Goal: Check status: Check status

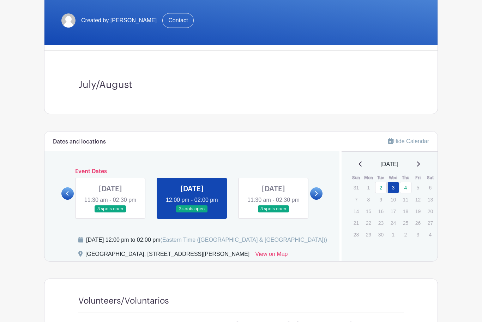
scroll to position [134, 0]
click at [318, 196] on icon at bounding box center [316, 193] width 3 height 5
click at [322, 199] on link at bounding box center [316, 193] width 12 height 12
click at [314, 199] on link at bounding box center [316, 193] width 12 height 12
click at [316, 196] on icon at bounding box center [316, 193] width 3 height 5
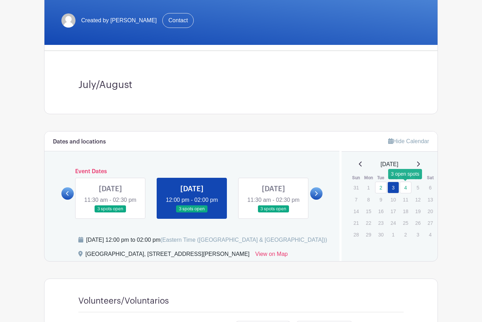
click at [406, 188] on link "4" at bounding box center [406, 187] width 12 height 12
click at [411, 184] on link "4" at bounding box center [406, 187] width 12 height 12
click at [407, 186] on link "4" at bounding box center [406, 187] width 12 height 12
click at [359, 167] on link at bounding box center [361, 164] width 4 height 8
click at [363, 167] on div "September 2025" at bounding box center [389, 164] width 79 height 8
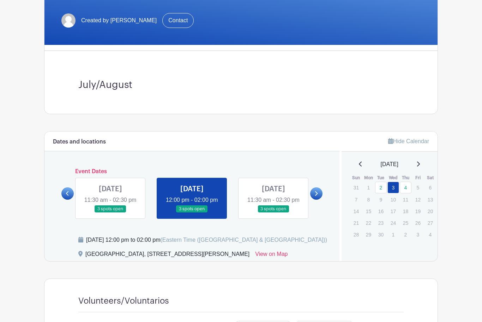
click at [364, 187] on p "1" at bounding box center [369, 187] width 12 height 11
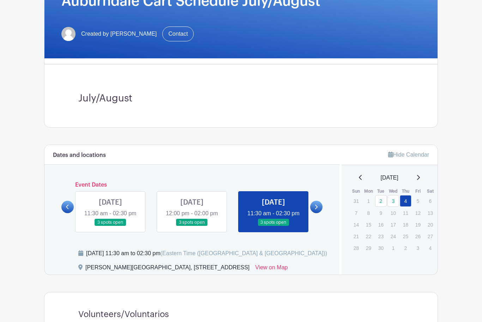
scroll to position [121, 0]
click at [364, 178] on div "September 2025" at bounding box center [389, 177] width 79 height 8
click at [359, 177] on icon at bounding box center [361, 177] width 4 height 6
click at [359, 178] on icon at bounding box center [361, 177] width 4 height 6
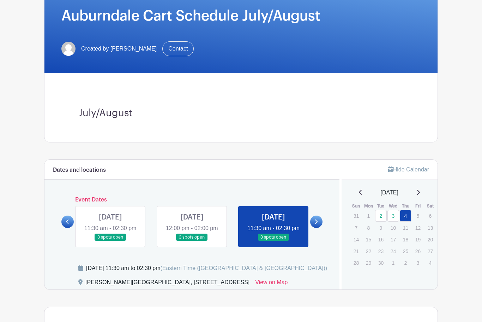
scroll to position [106, 0]
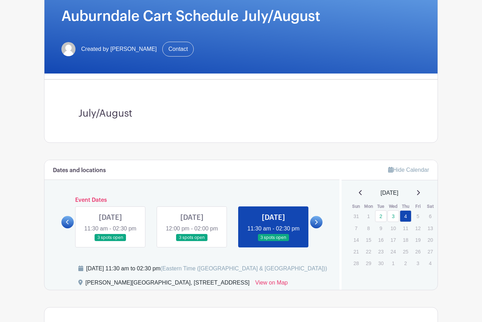
click at [68, 228] on link at bounding box center [67, 222] width 12 height 12
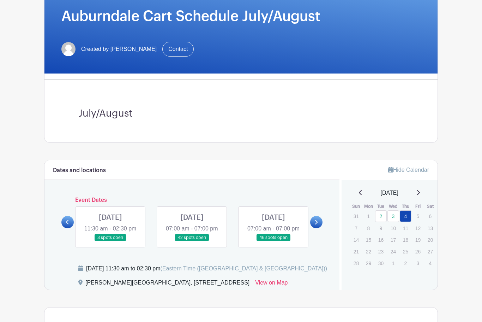
click at [110, 241] on link at bounding box center [110, 241] width 0 height 0
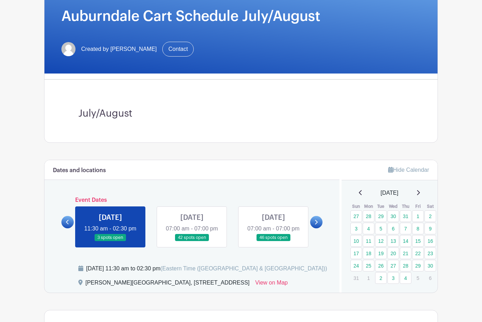
click at [192, 241] on link at bounding box center [192, 241] width 0 height 0
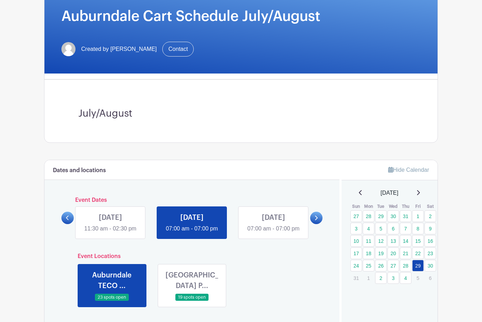
click at [321, 224] on link at bounding box center [316, 217] width 12 height 12
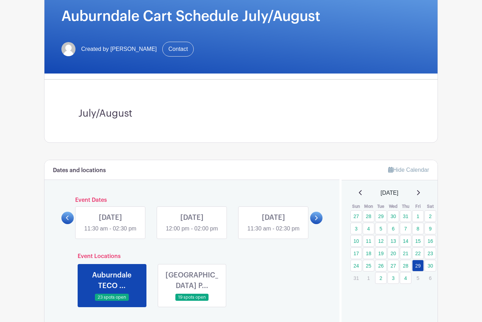
click at [318, 224] on link at bounding box center [316, 217] width 12 height 12
click at [317, 224] on link at bounding box center [316, 217] width 12 height 12
click at [318, 224] on link at bounding box center [316, 217] width 12 height 12
click at [421, 254] on link "22" at bounding box center [418, 253] width 12 height 12
click at [417, 251] on link "22" at bounding box center [418, 253] width 12 height 12
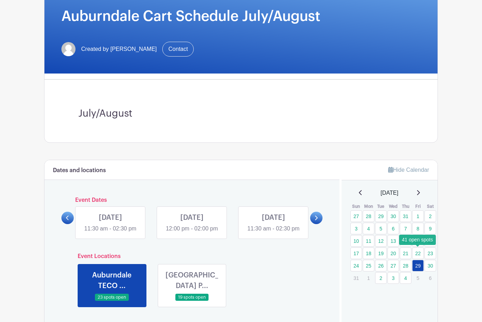
click at [417, 252] on link "22" at bounding box center [418, 253] width 12 height 12
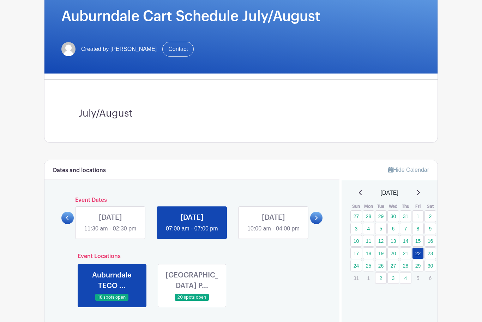
click at [274, 233] on link at bounding box center [274, 233] width 0 height 0
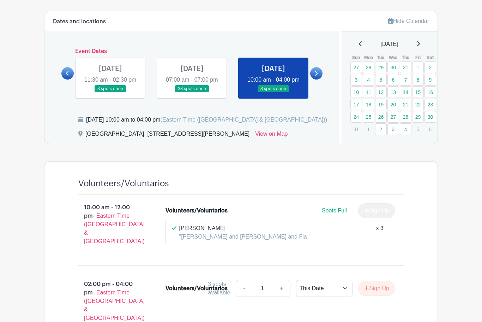
scroll to position [254, 0]
click at [316, 76] on icon at bounding box center [316, 73] width 3 height 5
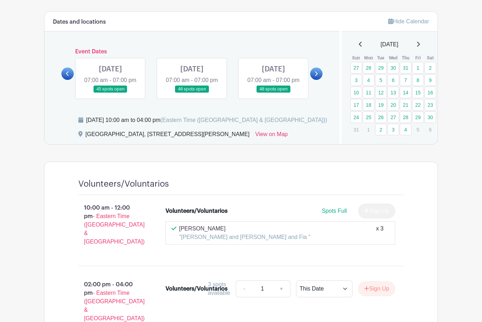
click at [321, 78] on link at bounding box center [316, 73] width 12 height 12
click at [320, 79] on link at bounding box center [316, 73] width 12 height 12
click at [320, 78] on link at bounding box center [316, 73] width 12 height 12
click at [65, 78] on link at bounding box center [67, 73] width 12 height 12
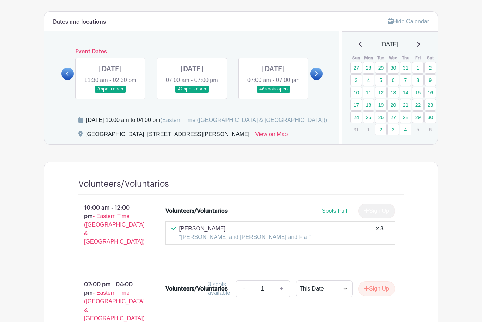
click at [192, 93] on link at bounding box center [192, 93] width 0 height 0
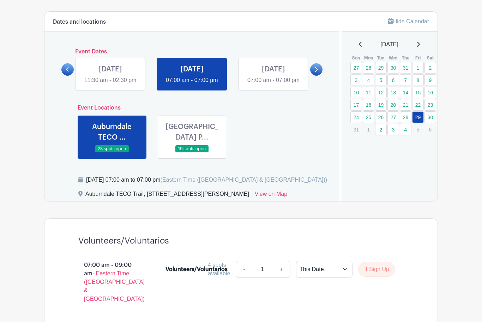
click at [329, 82] on div "Dates and locations Event Dates MON Jun 30, 2025 10:00 am - 04:00 pm MON Jun 30…" at bounding box center [191, 107] width 295 height 190
click at [318, 72] on link at bounding box center [316, 69] width 12 height 12
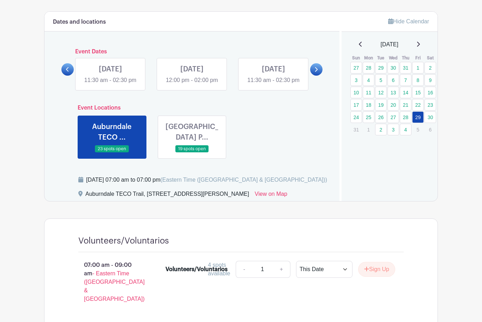
click at [68, 72] on icon at bounding box center [67, 69] width 3 height 5
click at [322, 75] on link at bounding box center [316, 69] width 12 height 12
click at [315, 72] on icon at bounding box center [316, 69] width 3 height 5
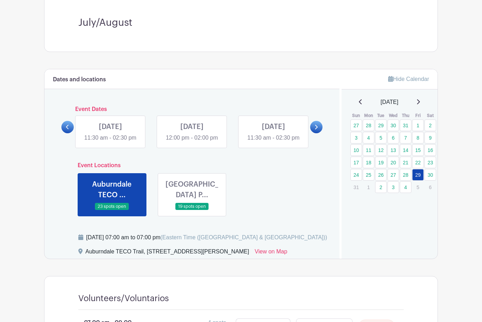
scroll to position [196, 0]
click at [313, 133] on link at bounding box center [316, 127] width 12 height 12
click at [319, 133] on link at bounding box center [316, 127] width 12 height 12
click at [316, 133] on link at bounding box center [316, 127] width 12 height 12
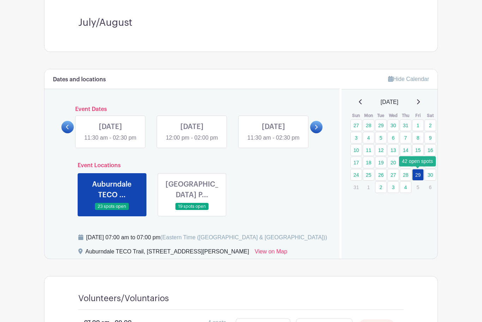
click at [420, 174] on link "29" at bounding box center [418, 175] width 12 height 12
click at [71, 133] on link at bounding box center [67, 127] width 12 height 12
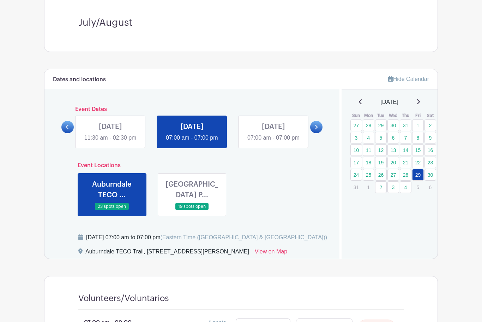
click at [192, 142] on link at bounding box center [192, 142] width 0 height 0
click at [249, 198] on div "Event Locations Auburndale TECO ... 23 spots open Auburndale City P... 19 spots…" at bounding box center [191, 186] width 261 height 60
click at [192, 142] on link at bounding box center [192, 142] width 0 height 0
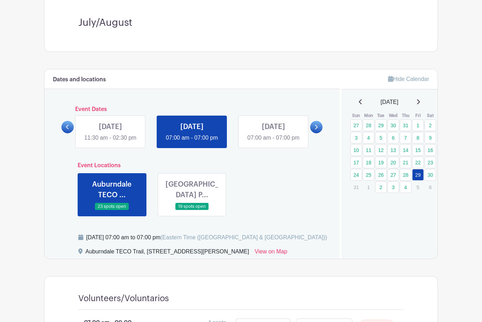
click at [315, 133] on link at bounding box center [316, 127] width 12 height 12
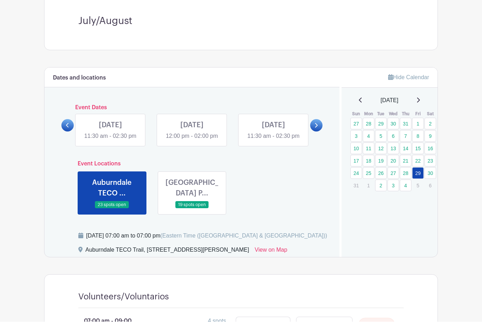
scroll to position [198, 0]
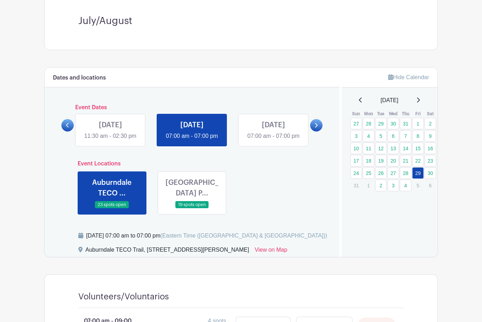
click at [312, 130] on link at bounding box center [316, 125] width 12 height 12
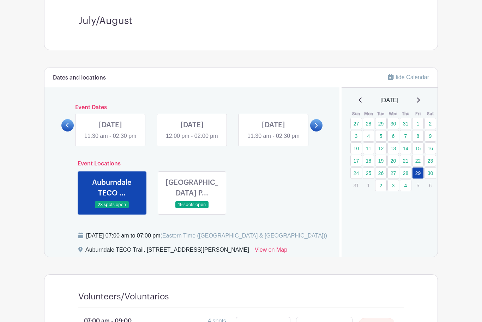
click at [316, 131] on link at bounding box center [316, 125] width 12 height 12
click at [314, 131] on link at bounding box center [316, 125] width 12 height 12
click at [110, 140] on link at bounding box center [110, 140] width 0 height 0
click at [69, 128] on icon at bounding box center [67, 124] width 3 height 5
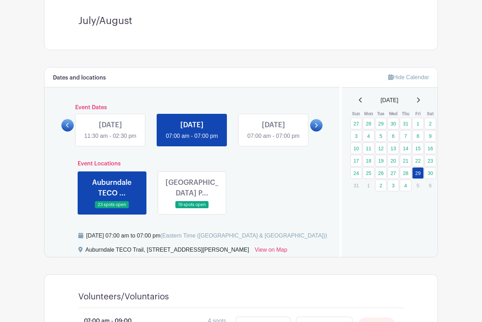
click at [70, 131] on link at bounding box center [67, 125] width 12 height 12
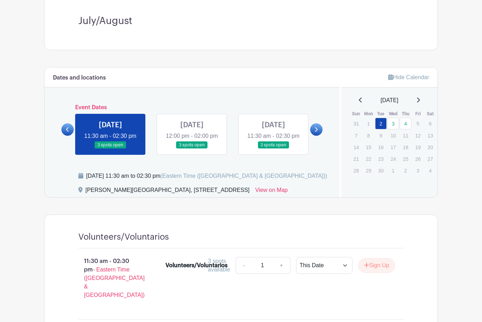
click at [192, 149] on link at bounding box center [192, 149] width 0 height 0
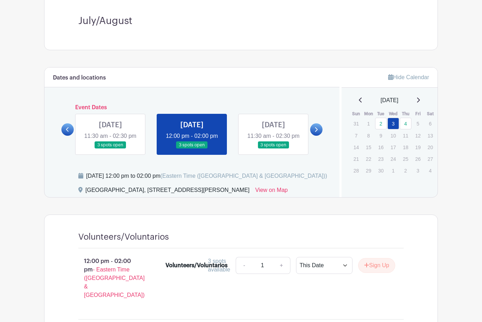
click at [274, 149] on link at bounding box center [274, 149] width 0 height 0
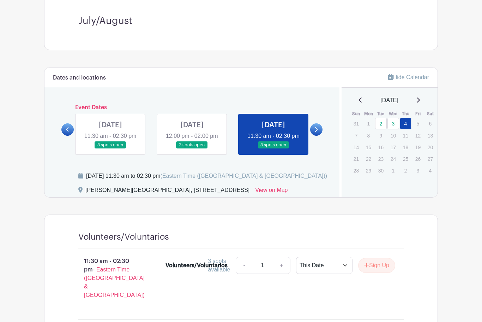
click at [315, 132] on icon at bounding box center [316, 129] width 3 height 5
click at [319, 134] on link at bounding box center [316, 129] width 12 height 12
click at [314, 136] on link at bounding box center [316, 129] width 12 height 12
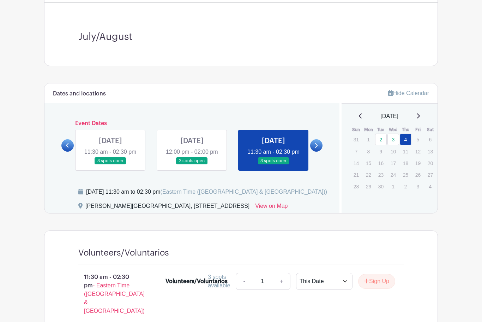
scroll to position [182, 0]
click at [321, 148] on link at bounding box center [316, 145] width 12 height 12
click at [316, 148] on icon at bounding box center [316, 144] width 3 height 5
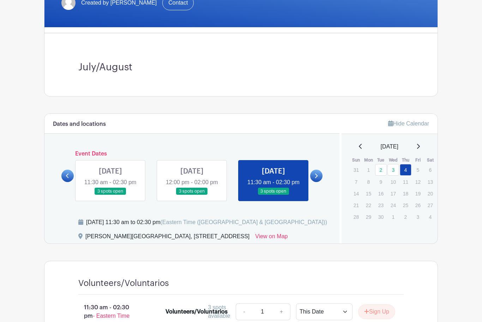
scroll to position [152, 0]
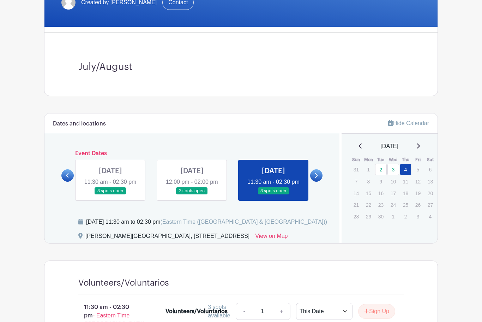
click at [320, 181] on link at bounding box center [316, 175] width 12 height 12
click at [318, 181] on link at bounding box center [316, 175] width 12 height 12
click at [420, 145] on icon at bounding box center [419, 146] width 4 height 6
click at [359, 146] on icon at bounding box center [361, 146] width 4 height 6
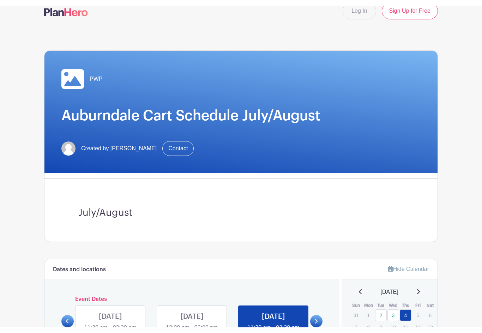
scroll to position [0, 0]
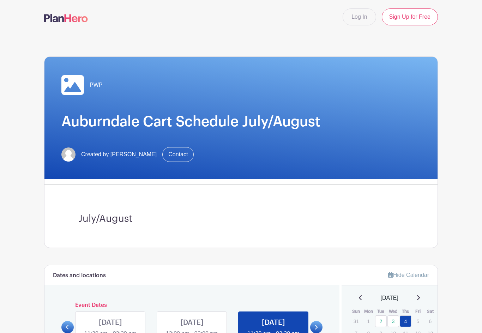
click at [482, 214] on main "Log In Sign Up for Free PWP Auburndale Cart Schedule July/August Created by Kev…" at bounding box center [241, 302] width 482 height 605
click at [468, 232] on main "Log In Sign Up for Free PWP Auburndale Cart Schedule July/August Created by Kev…" at bounding box center [241, 302] width 482 height 605
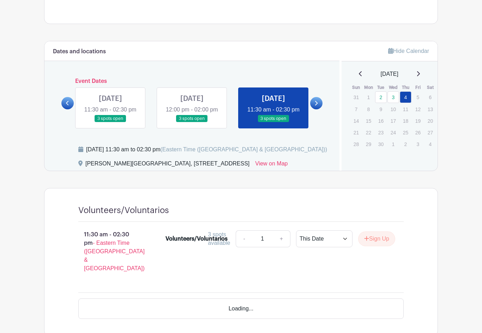
scroll to position [224, 0]
click at [70, 109] on link at bounding box center [67, 103] width 12 height 12
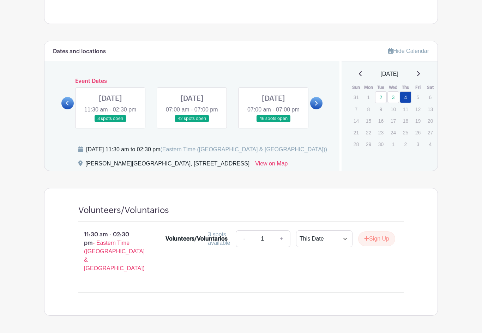
click at [67, 106] on icon at bounding box center [67, 103] width 3 height 5
click at [68, 109] on link at bounding box center [67, 103] width 12 height 12
click at [110, 122] on link at bounding box center [110, 122] width 0 height 0
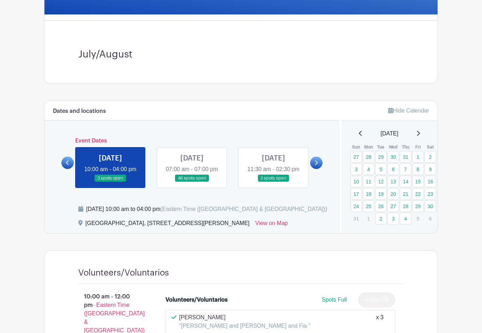
scroll to position [163, 0]
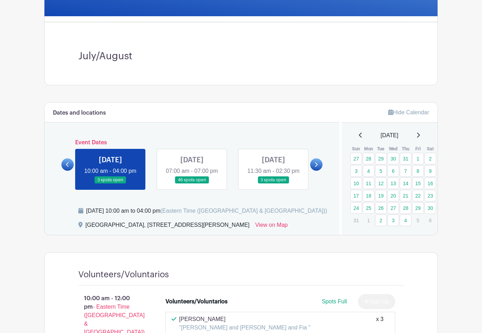
click at [70, 168] on link at bounding box center [67, 164] width 12 height 12
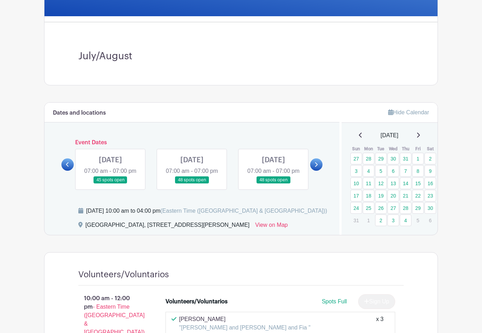
click at [68, 167] on icon at bounding box center [67, 164] width 3 height 5
click at [274, 184] on link at bounding box center [274, 184] width 0 height 0
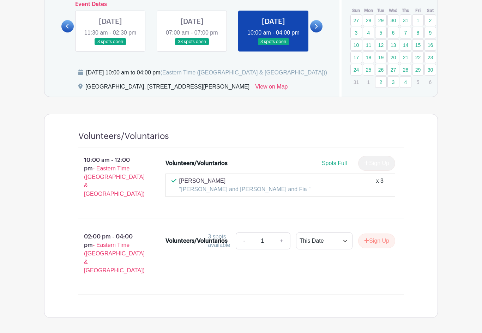
scroll to position [303, 0]
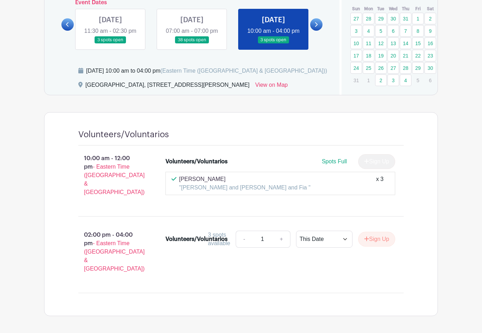
click at [341, 165] on span "Spots Full" at bounding box center [334, 162] width 25 height 6
click at [331, 165] on span "Spots Full" at bounding box center [334, 162] width 25 height 6
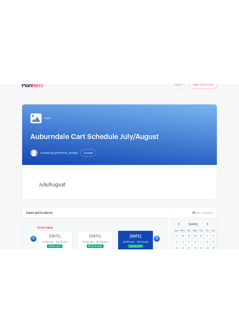
scroll to position [0, 0]
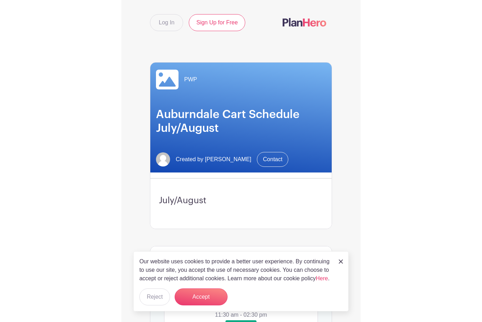
scroll to position [20, 0]
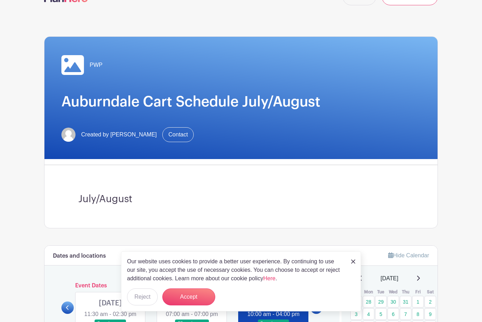
click at [349, 254] on div "Our website uses cookies to provide a better user experience. By continuing to …" at bounding box center [241, 281] width 240 height 60
click at [198, 288] on button "Accept" at bounding box center [188, 296] width 53 height 17
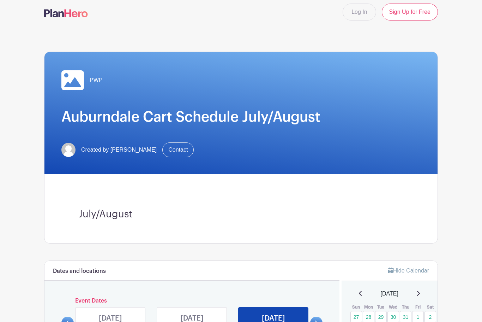
scroll to position [0, 0]
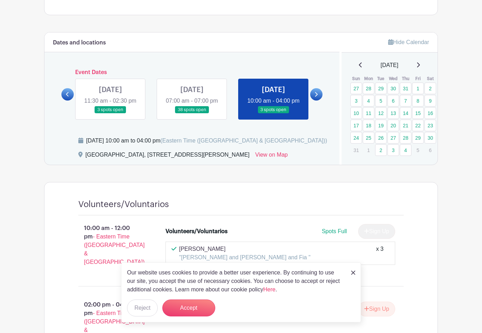
scroll to position [232, 0]
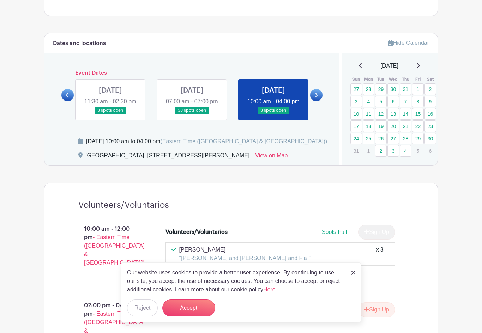
click at [192, 114] on link at bounding box center [192, 114] width 0 height 0
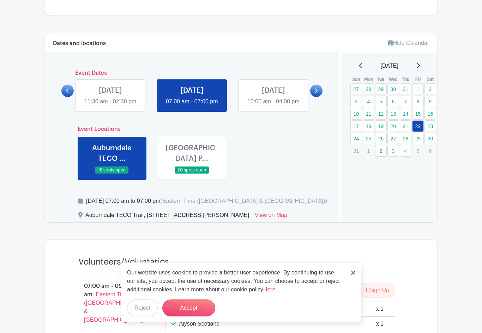
click at [192, 174] on link at bounding box center [192, 174] width 0 height 0
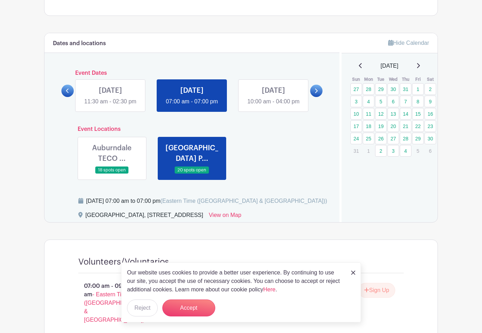
click at [351, 277] on link at bounding box center [353, 272] width 4 height 8
click at [355, 275] on img at bounding box center [353, 273] width 4 height 4
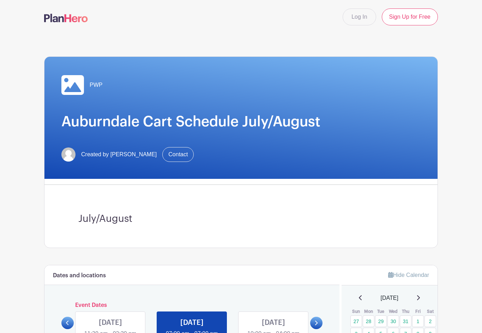
scroll to position [29, 0]
